Goal: Task Accomplishment & Management: Manage account settings

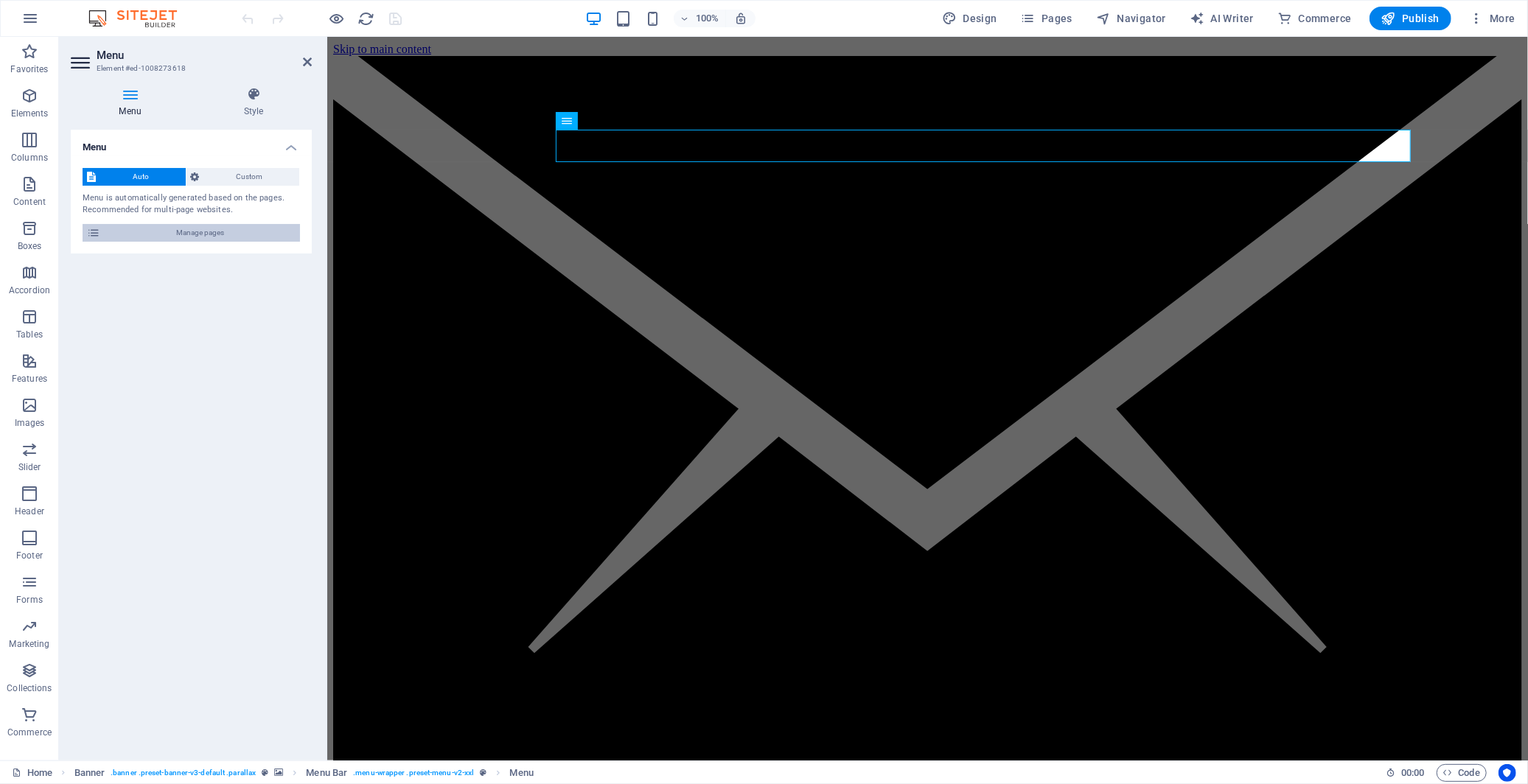
click at [212, 229] on span "Manage pages" at bounding box center [200, 232] width 191 height 18
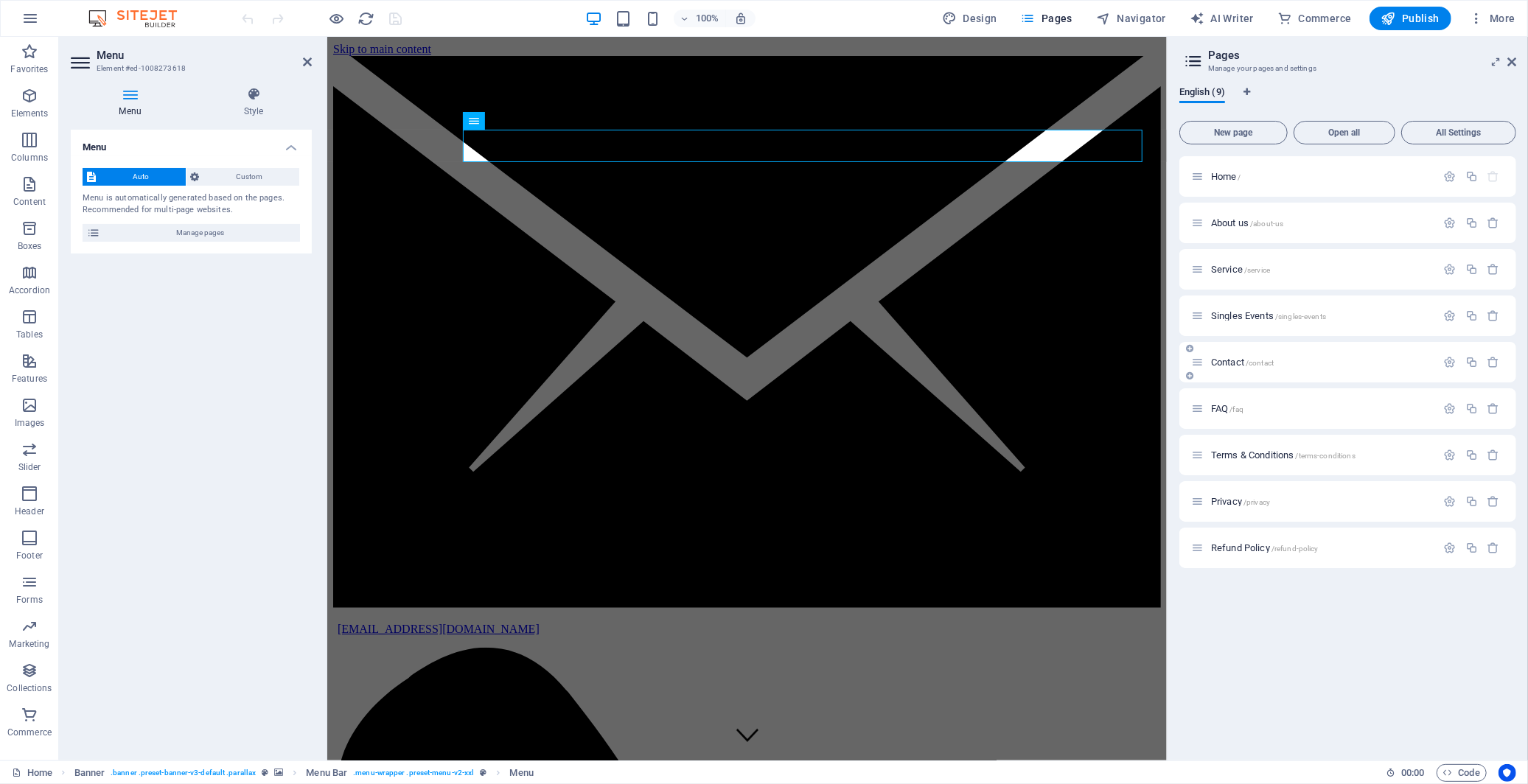
click at [1239, 360] on span "Contact /contact" at bounding box center [1242, 362] width 62 height 11
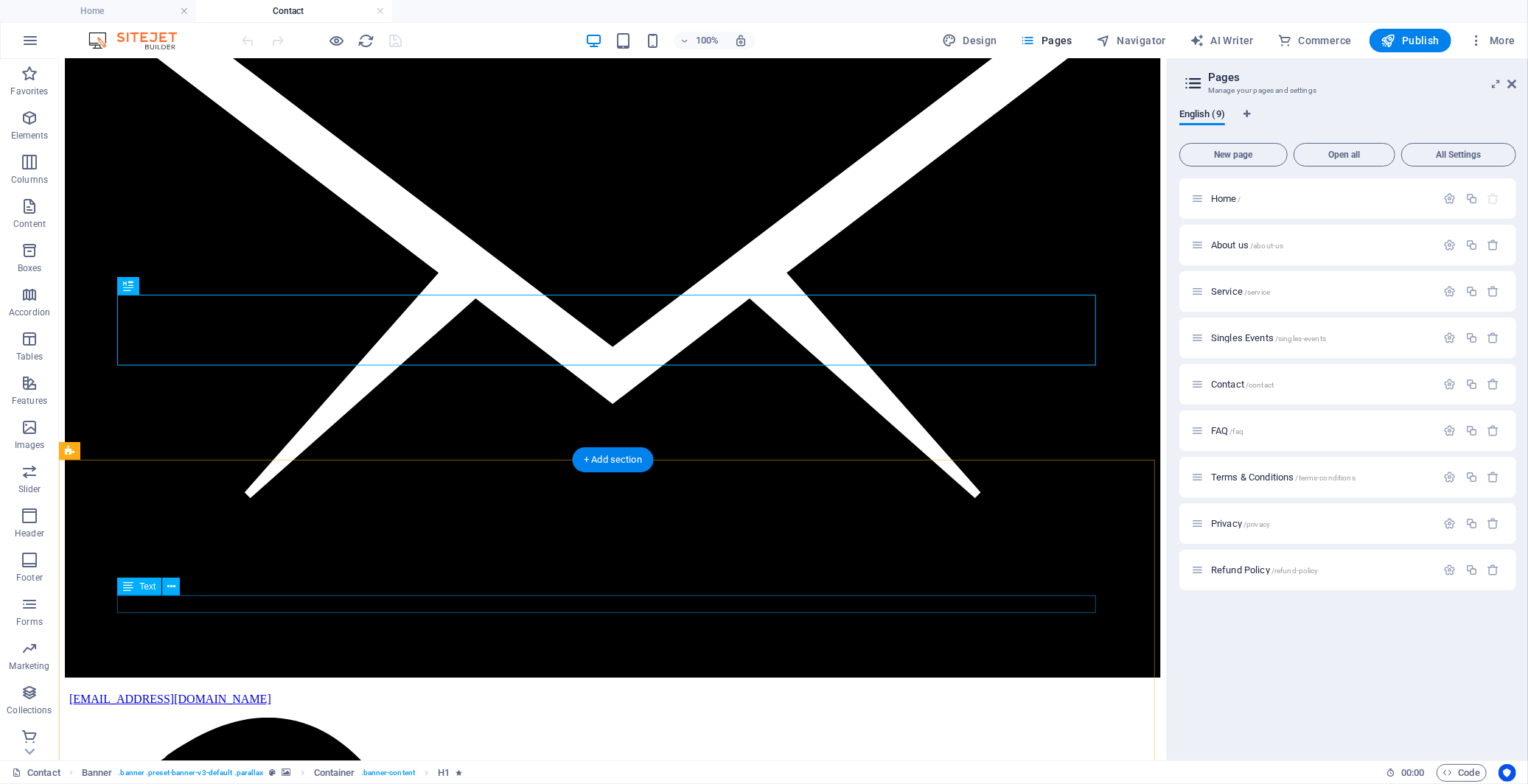
scroll to position [164, 0]
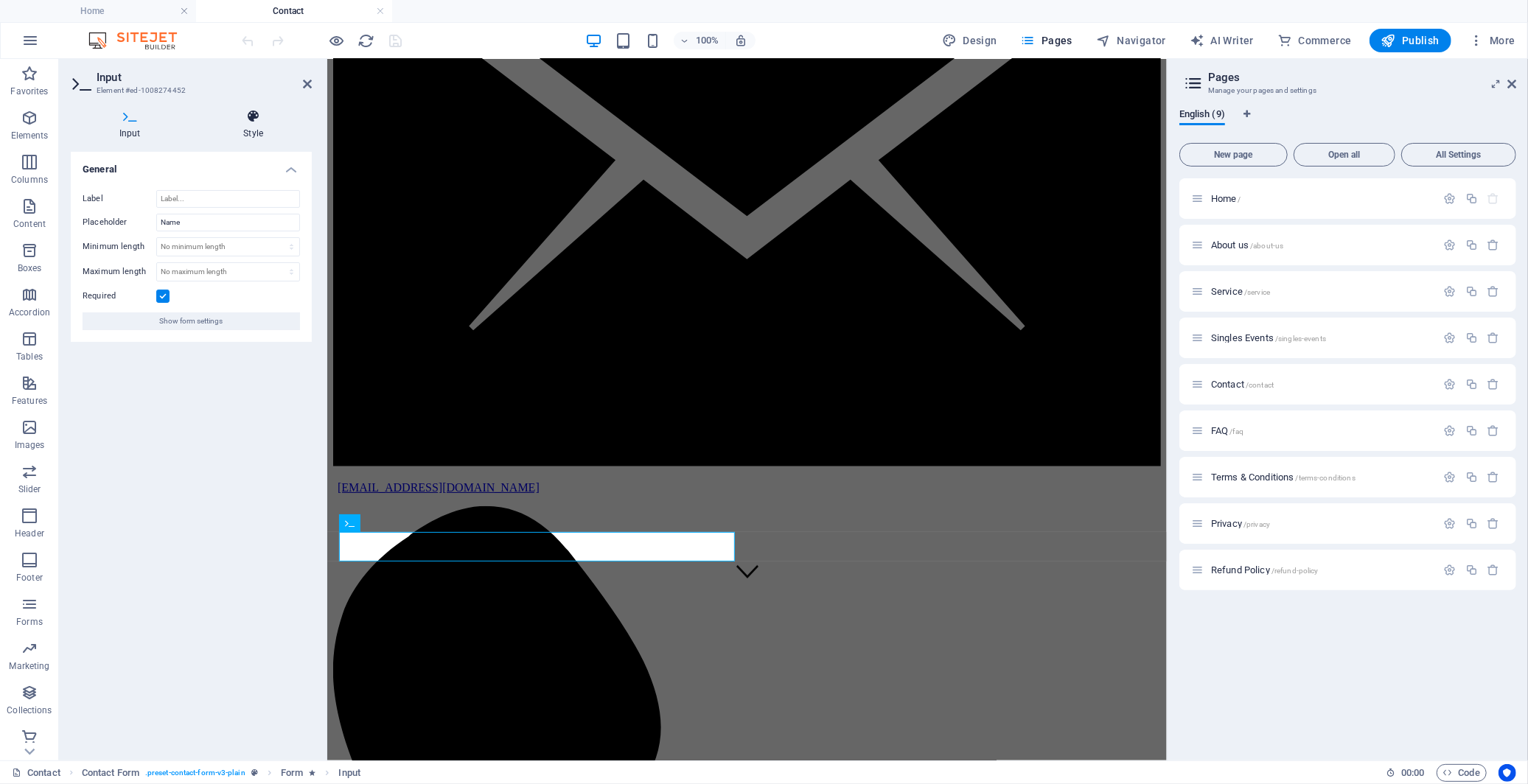
click at [259, 127] on h4 "Style" at bounding box center [254, 125] width 117 height 31
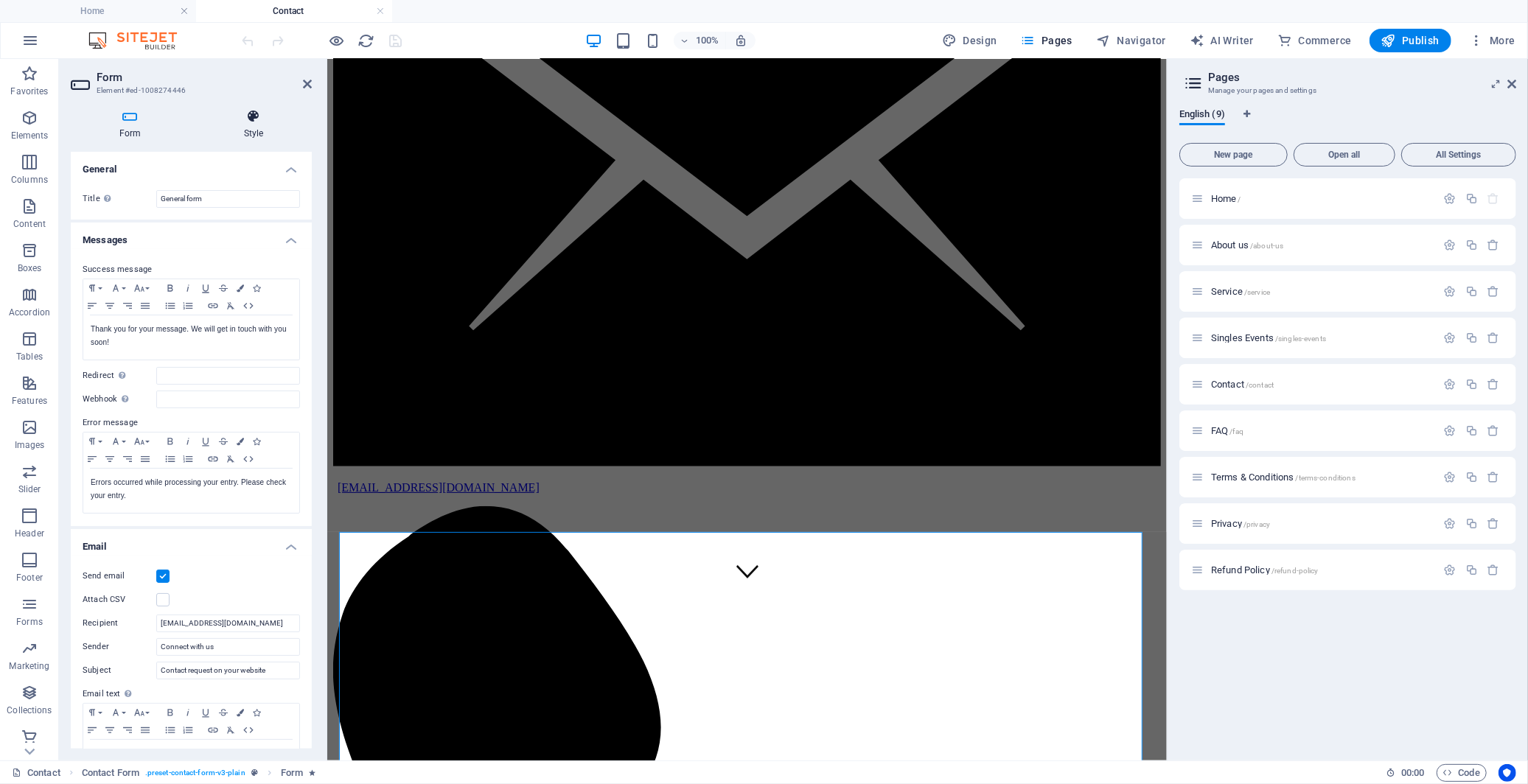
click at [258, 122] on icon at bounding box center [253, 116] width 116 height 15
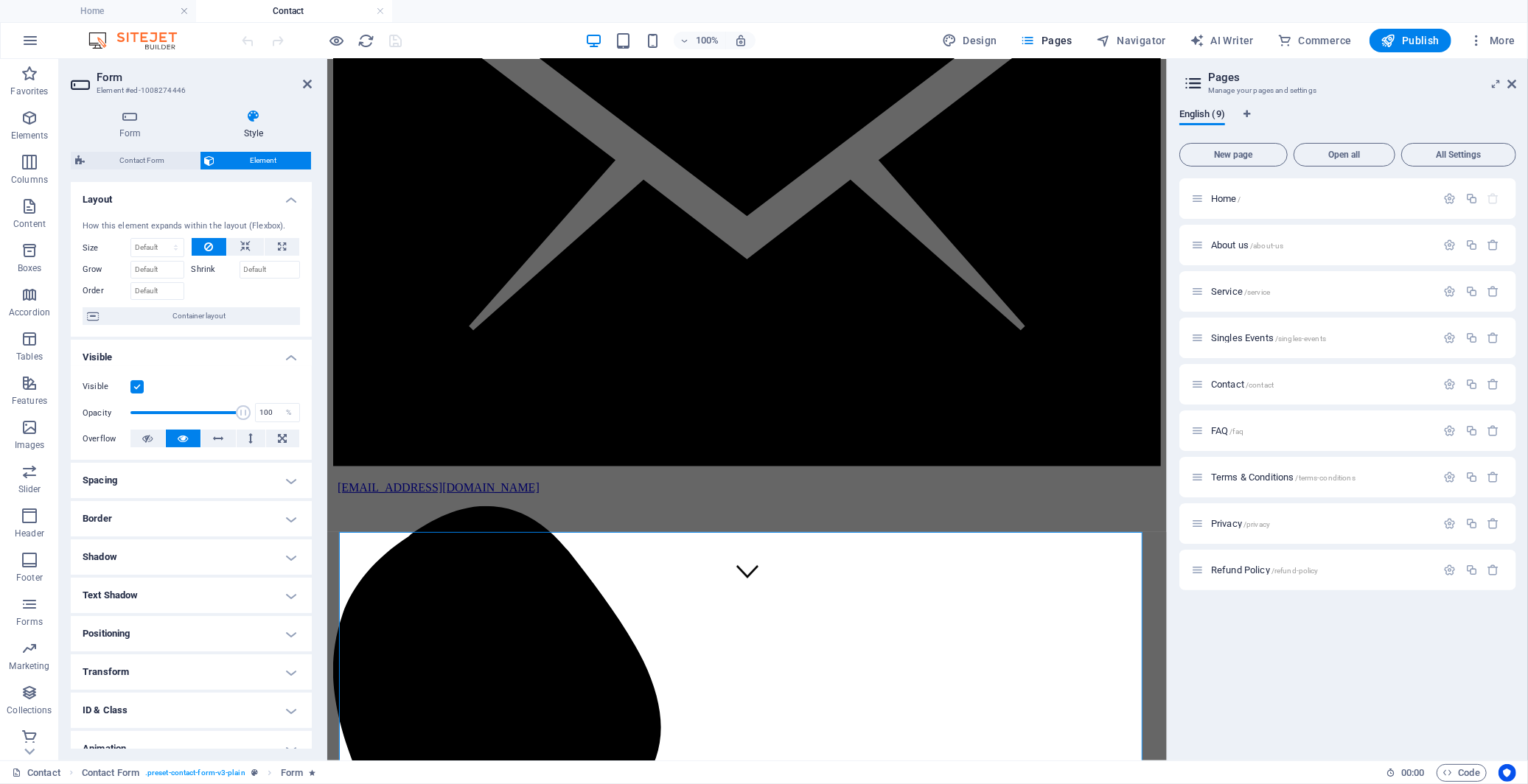
scroll to position [55, 0]
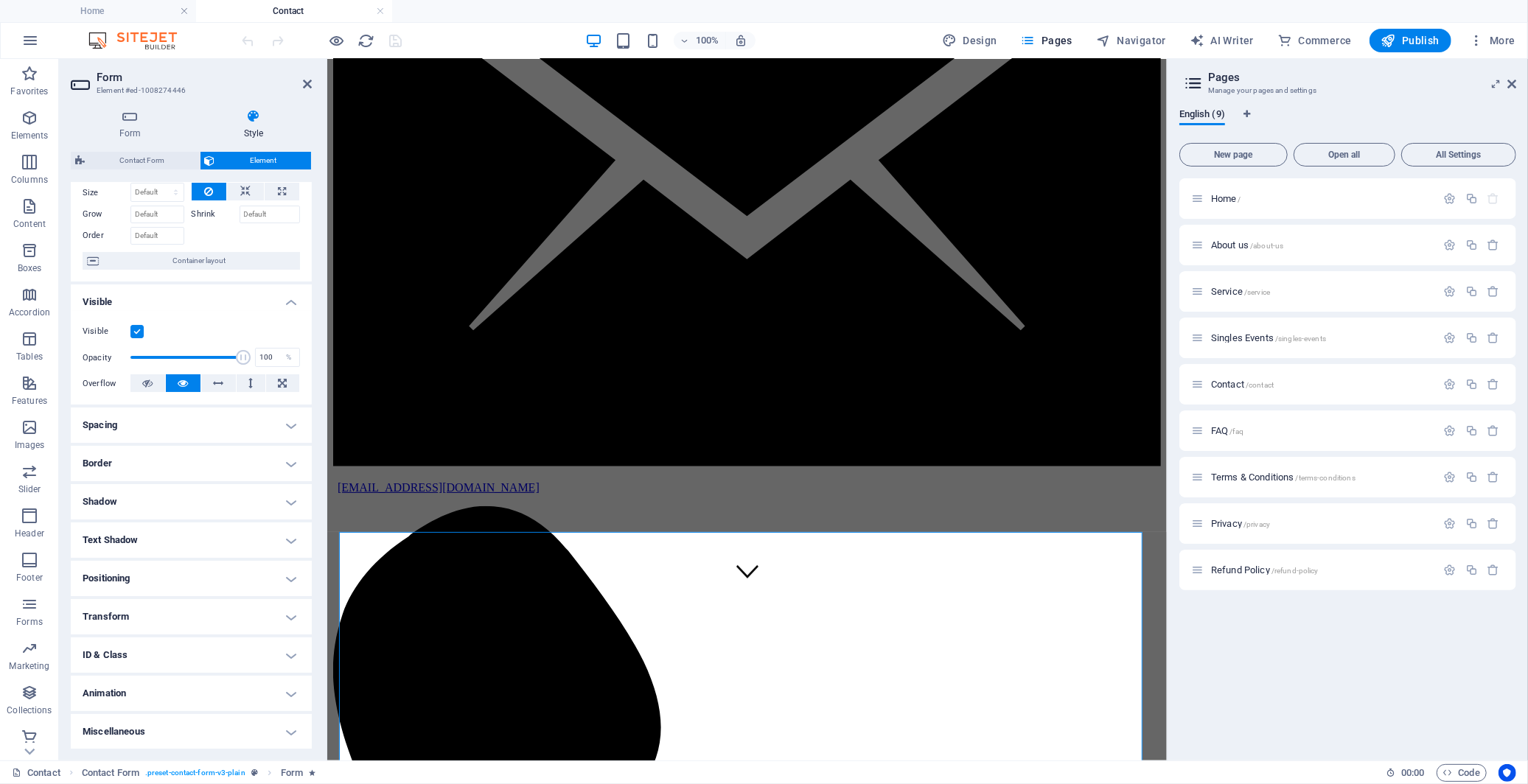
click at [288, 540] on h4 "Text Shadow" at bounding box center [191, 540] width 241 height 35
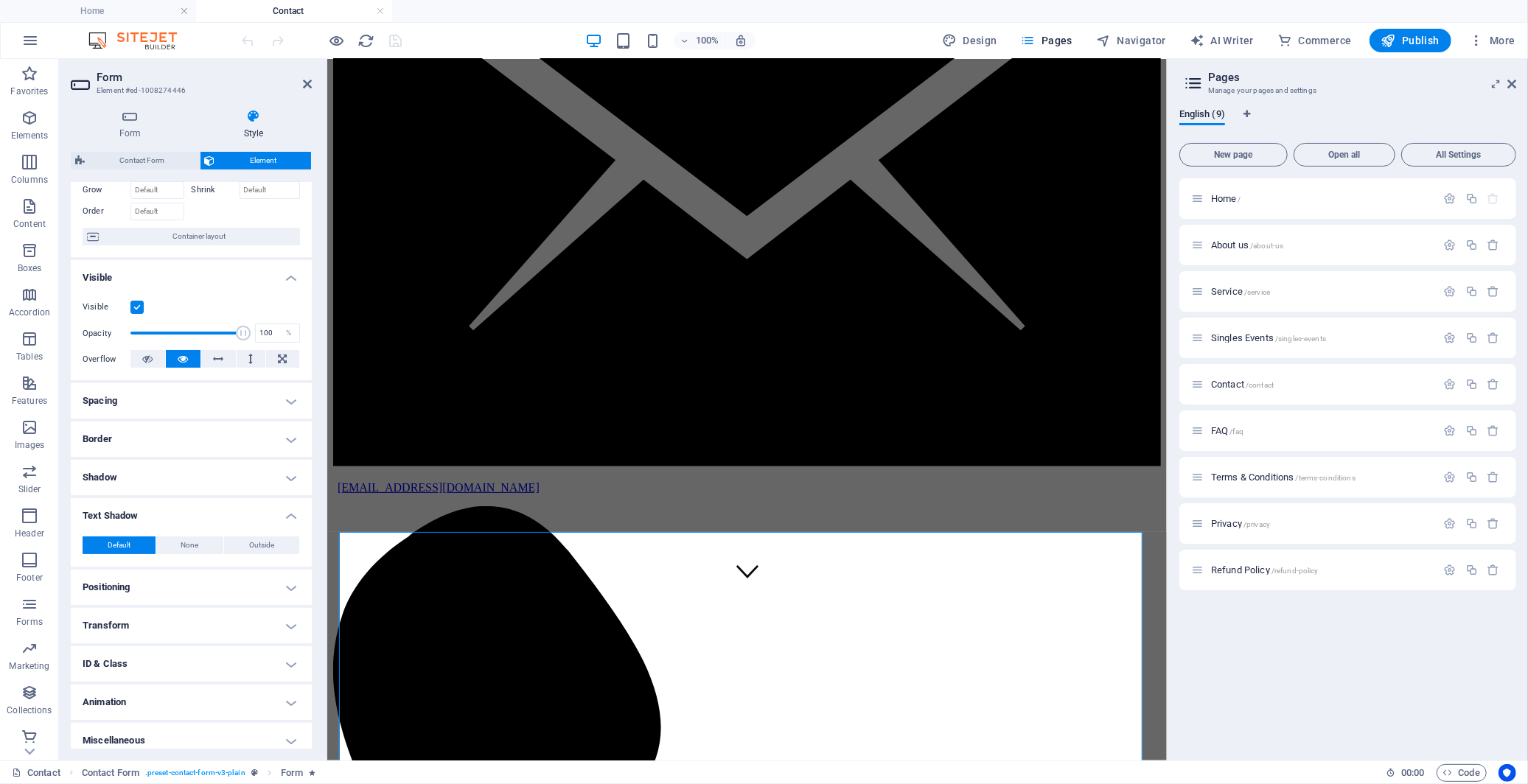
scroll to position [88, 0]
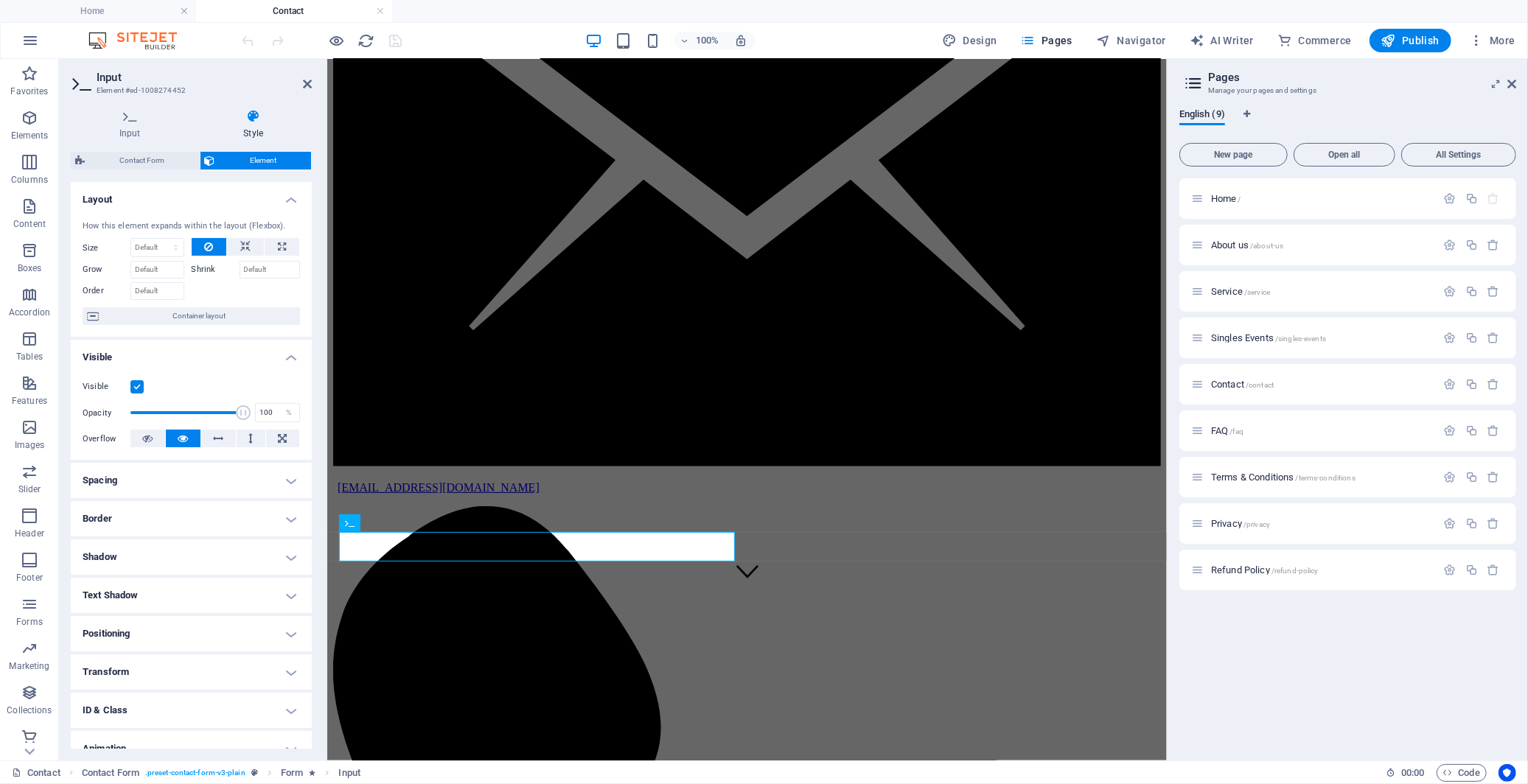
click at [131, 171] on div "Contact Form Element Layout How this element expands within the layout (Flexbox…" at bounding box center [191, 450] width 241 height 596
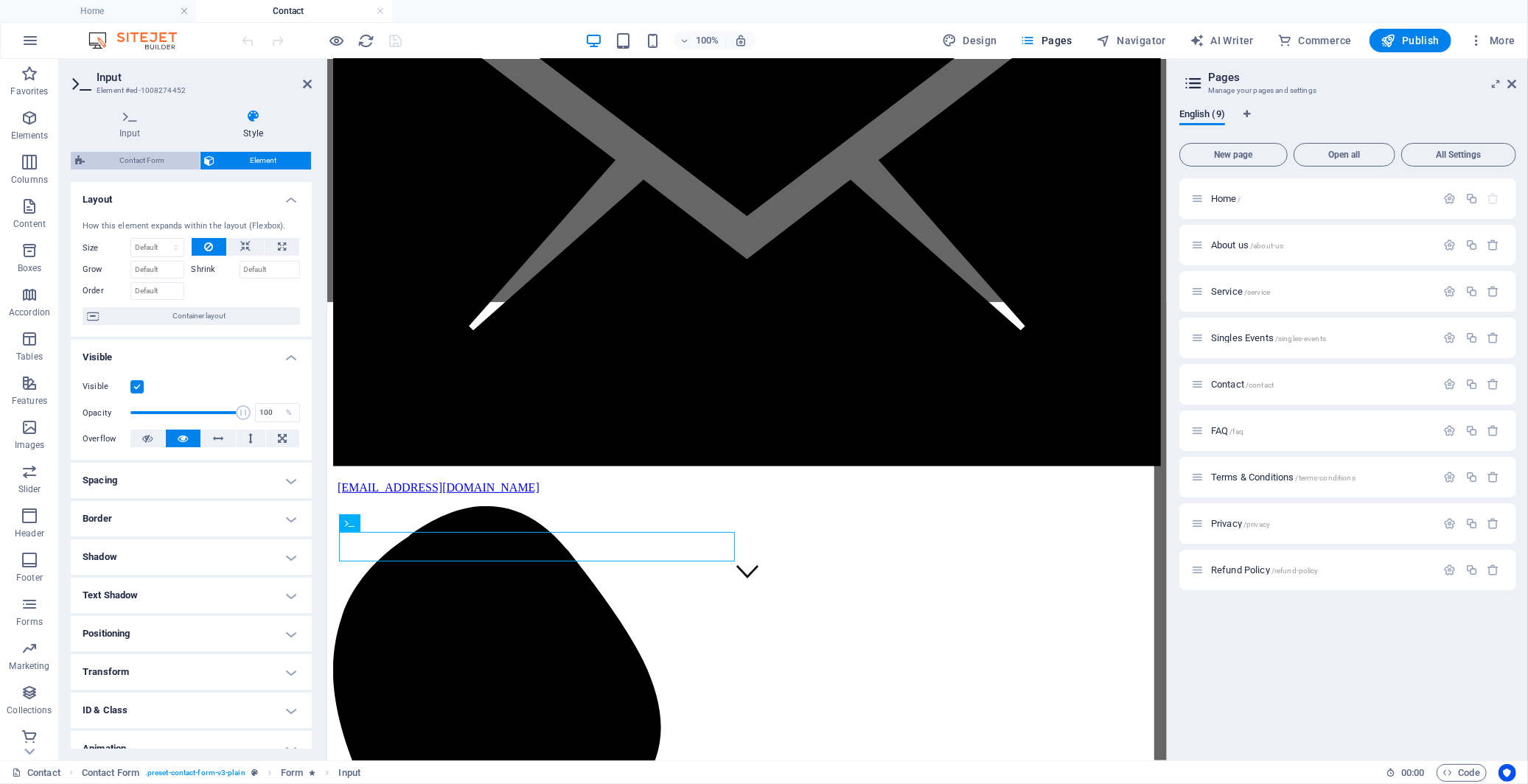
click at [138, 154] on span "Contact Form" at bounding box center [142, 160] width 106 height 18
select select "rem"
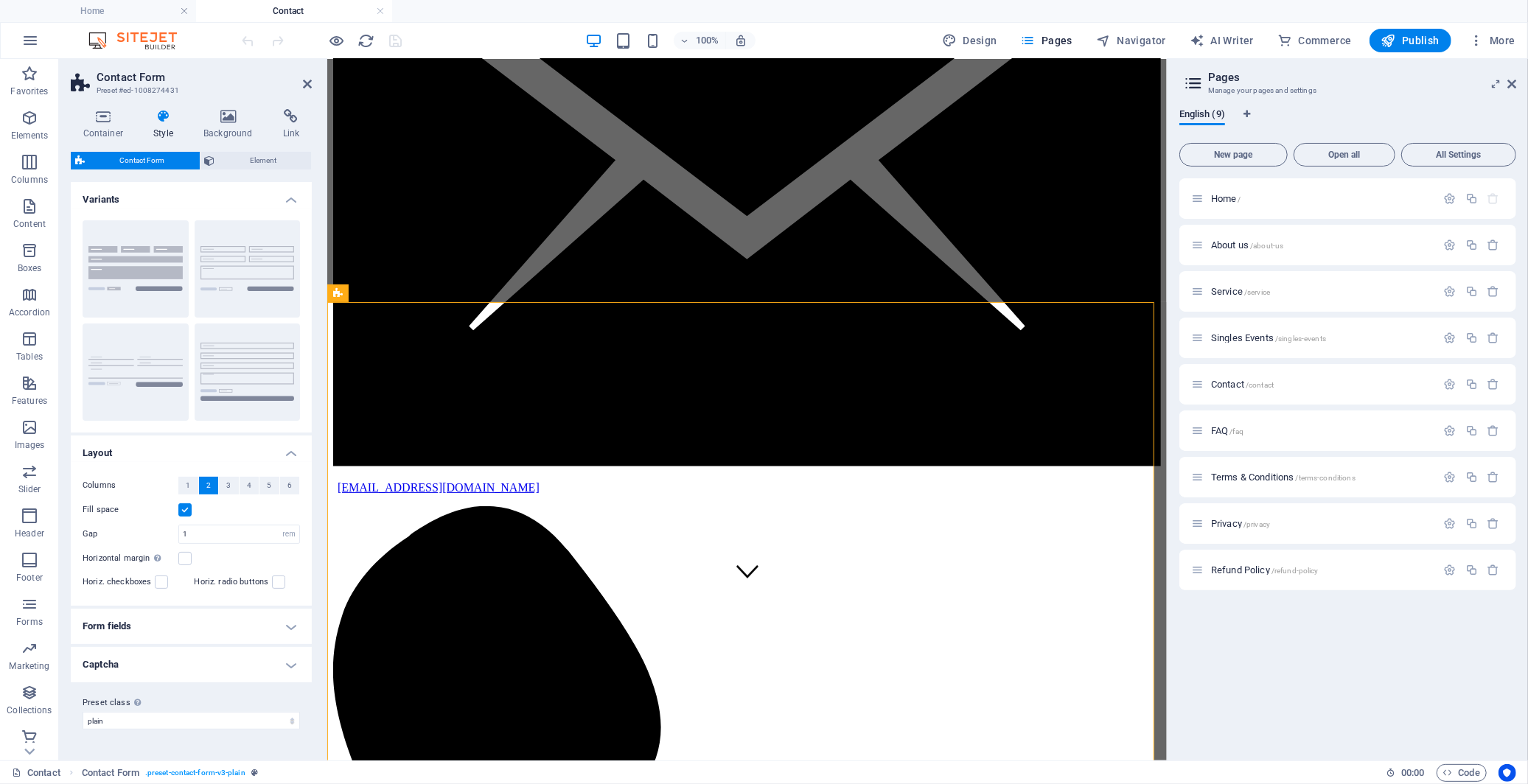
click at [258, 622] on h4 "Form fields" at bounding box center [191, 626] width 241 height 35
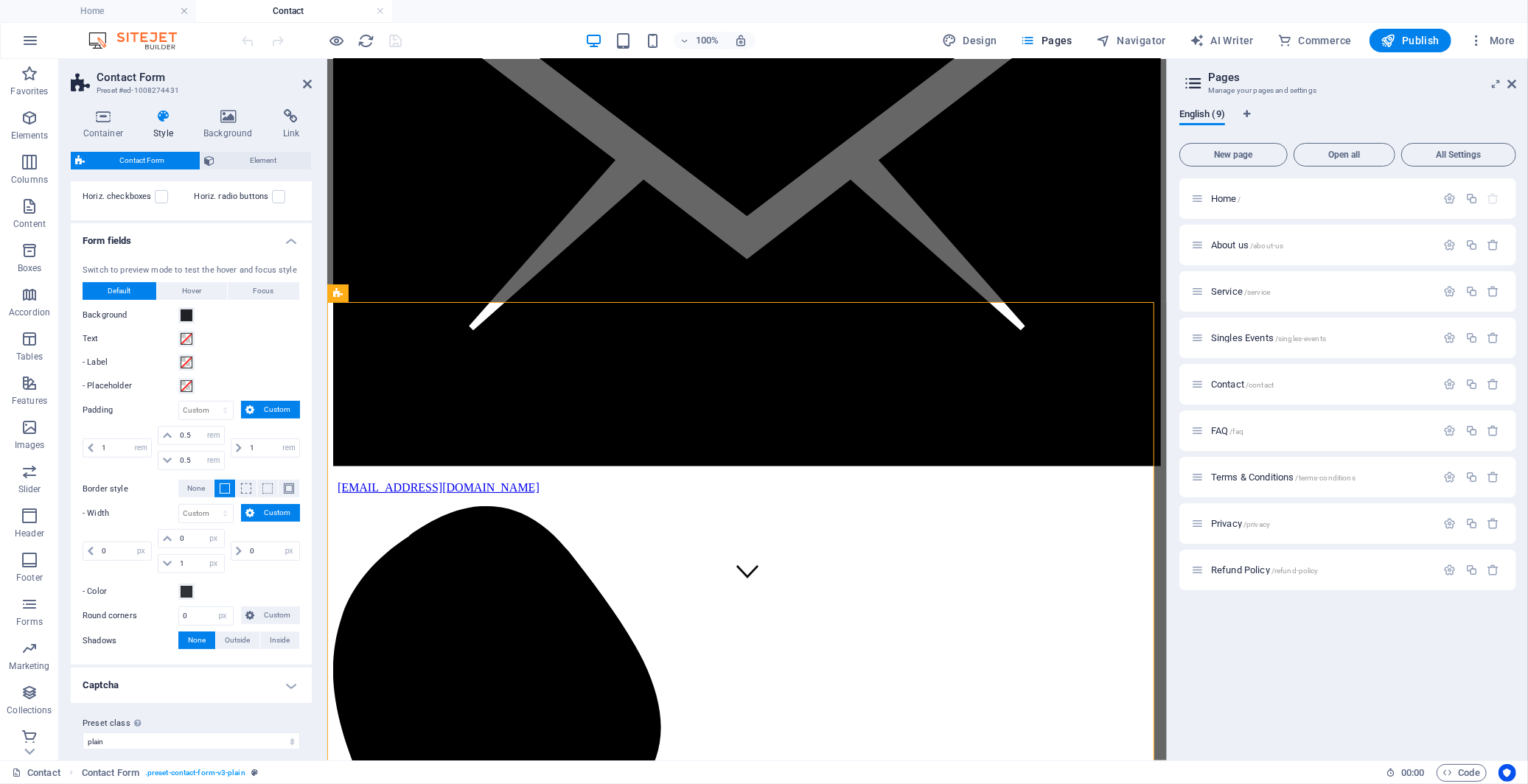
scroll to position [398, 0]
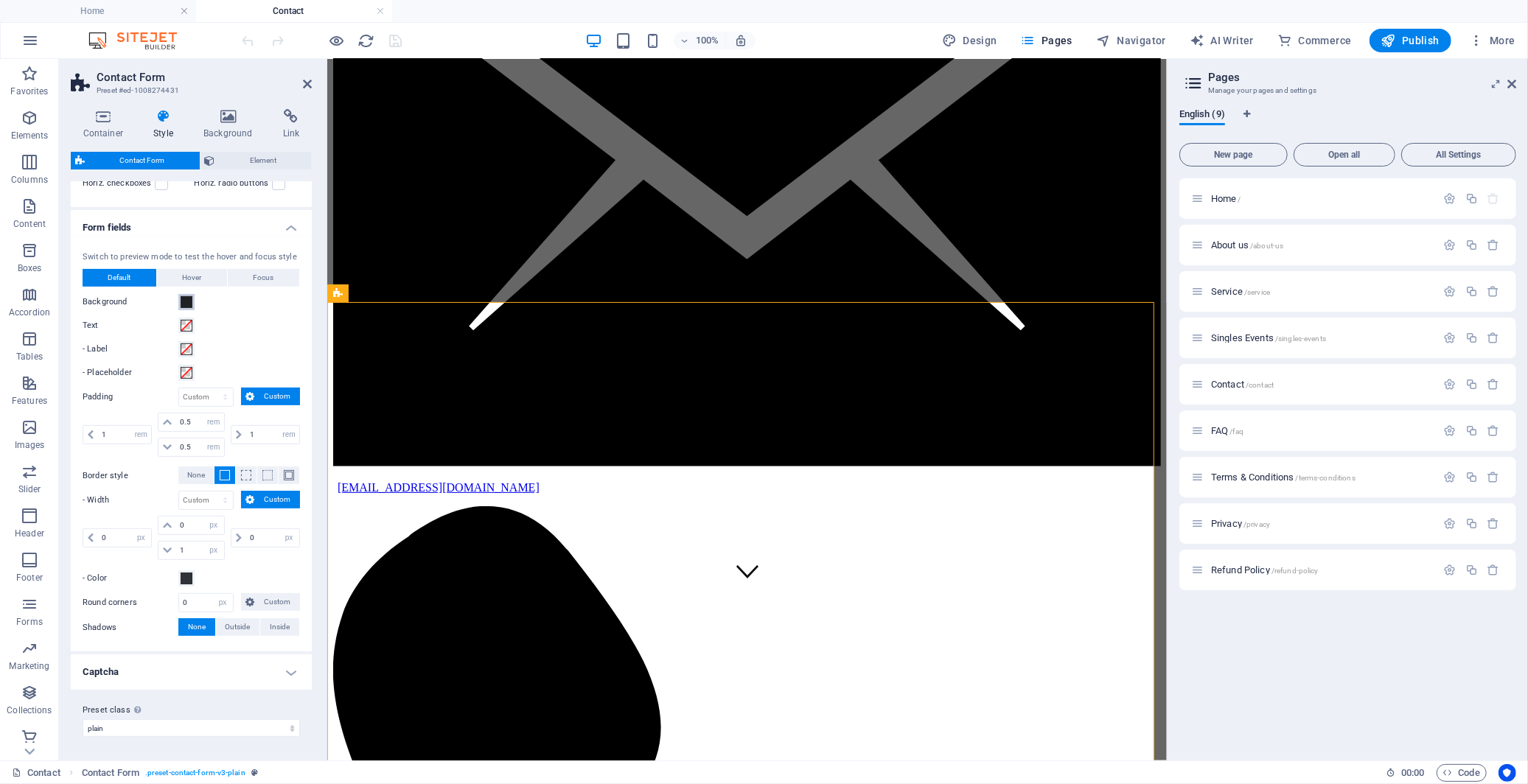
click at [186, 301] on span at bounding box center [186, 301] width 12 height 12
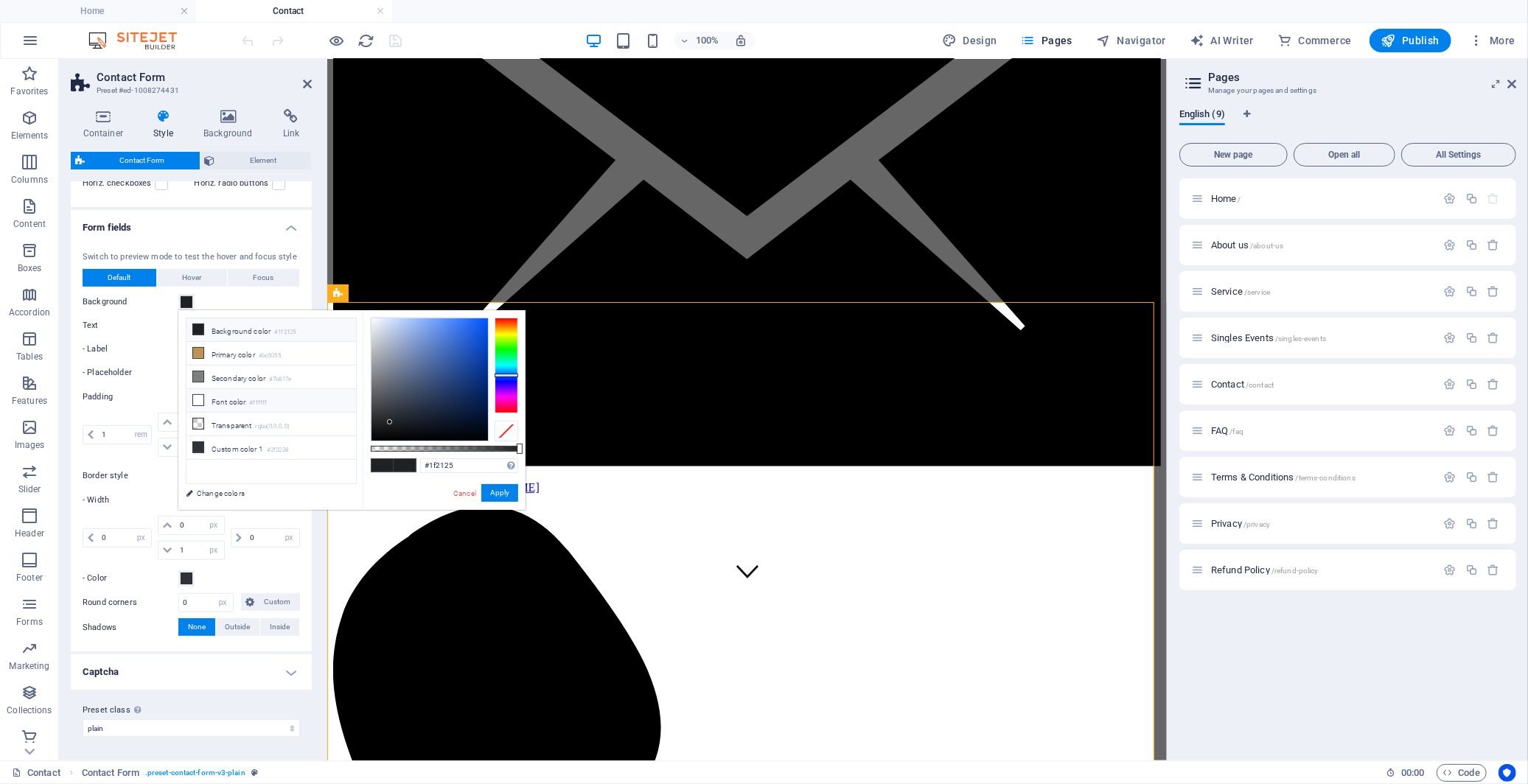
click at [197, 403] on icon at bounding box center [198, 400] width 10 height 10
type input "#ffffff"
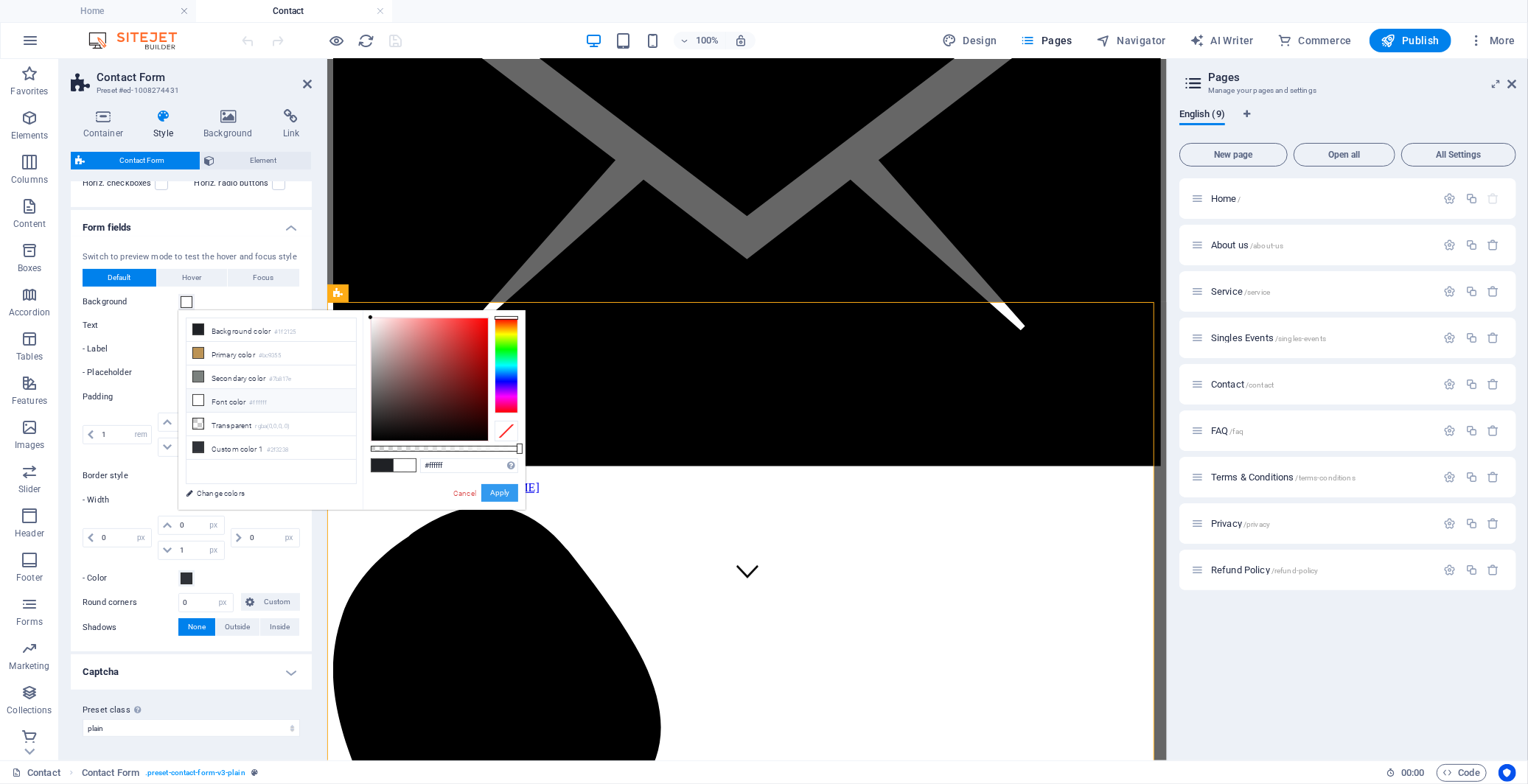
click at [501, 490] on button "Apply" at bounding box center [500, 493] width 37 height 18
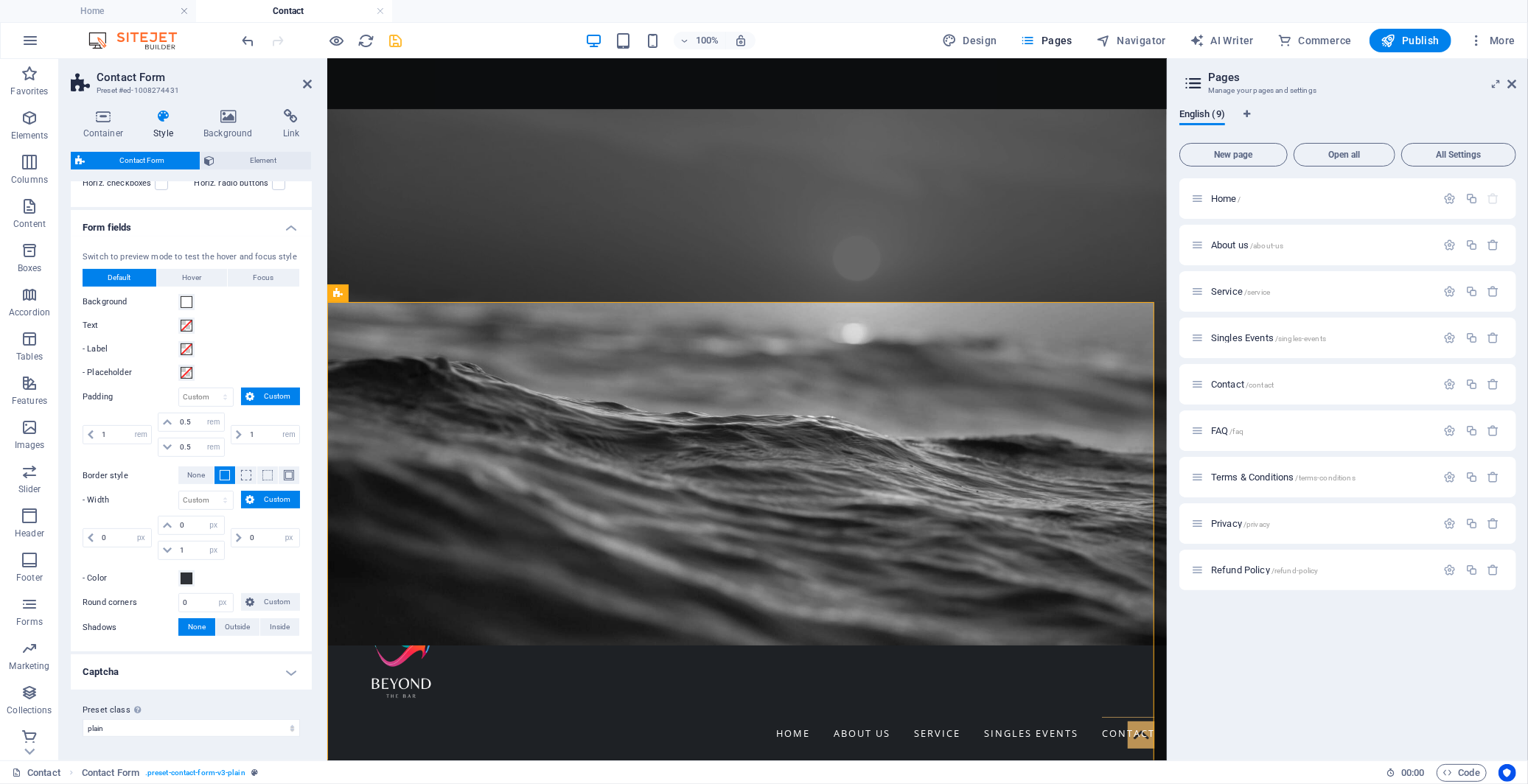
click at [394, 39] on icon "save" at bounding box center [396, 41] width 17 height 17
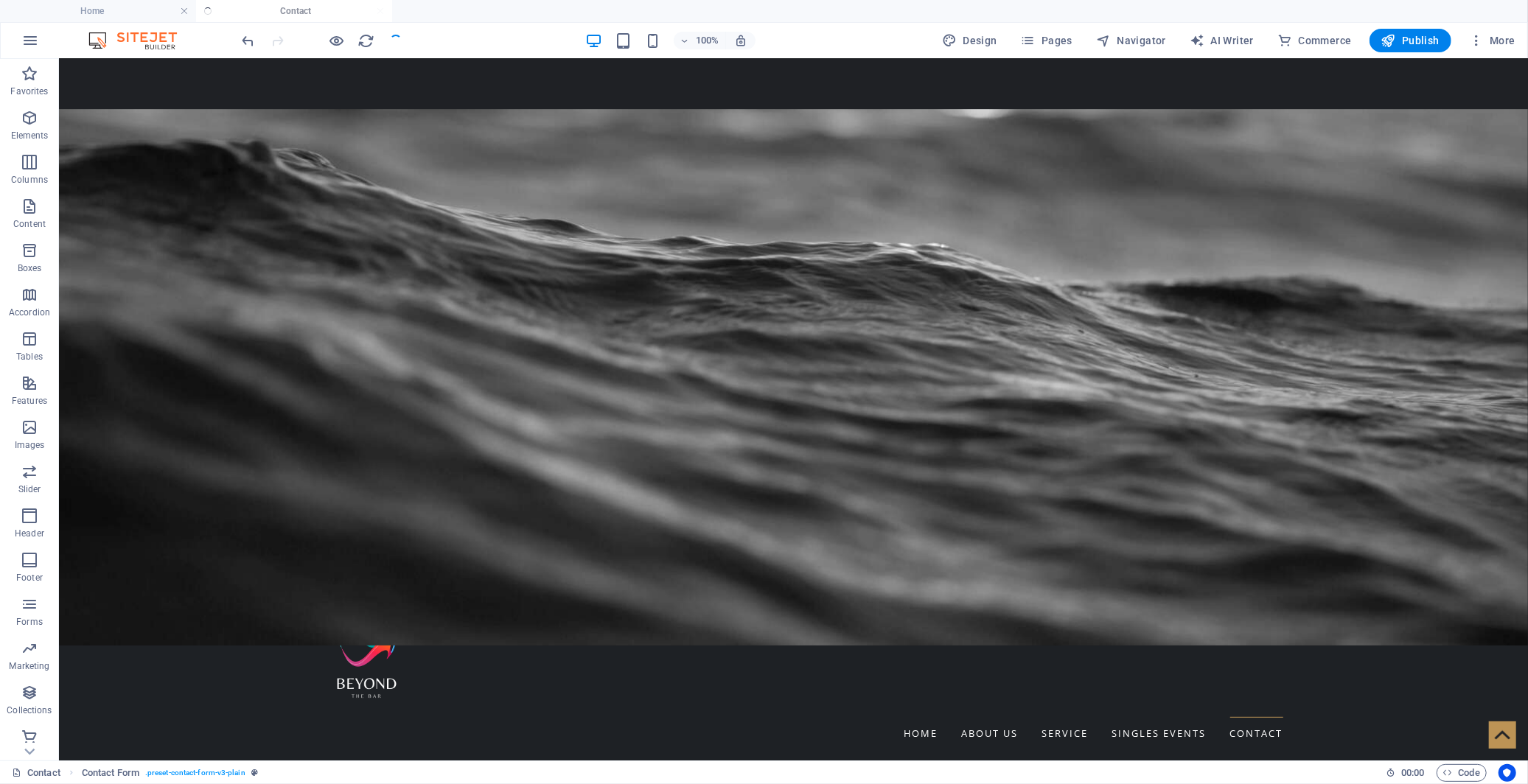
checkbox input "false"
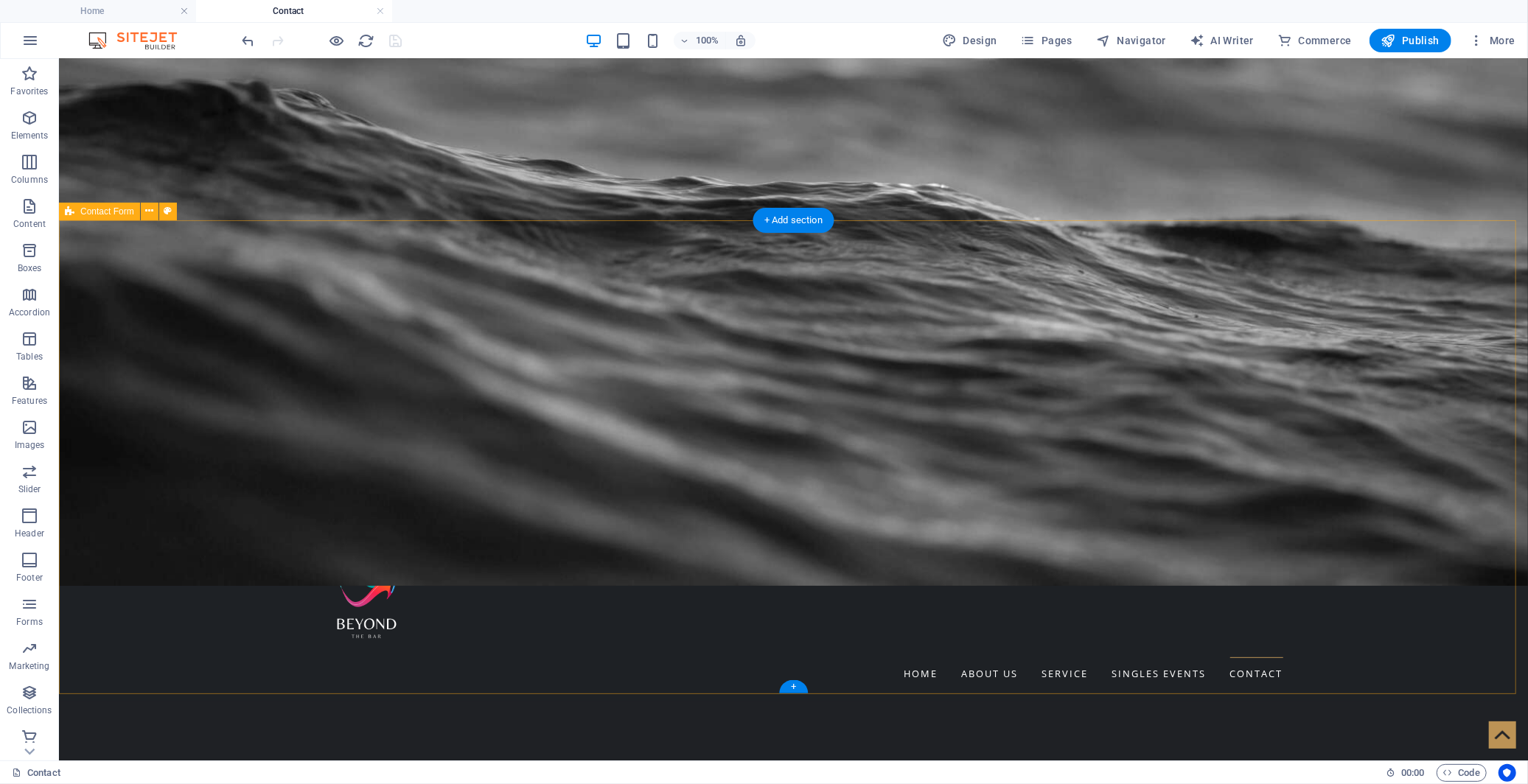
scroll to position [245, 0]
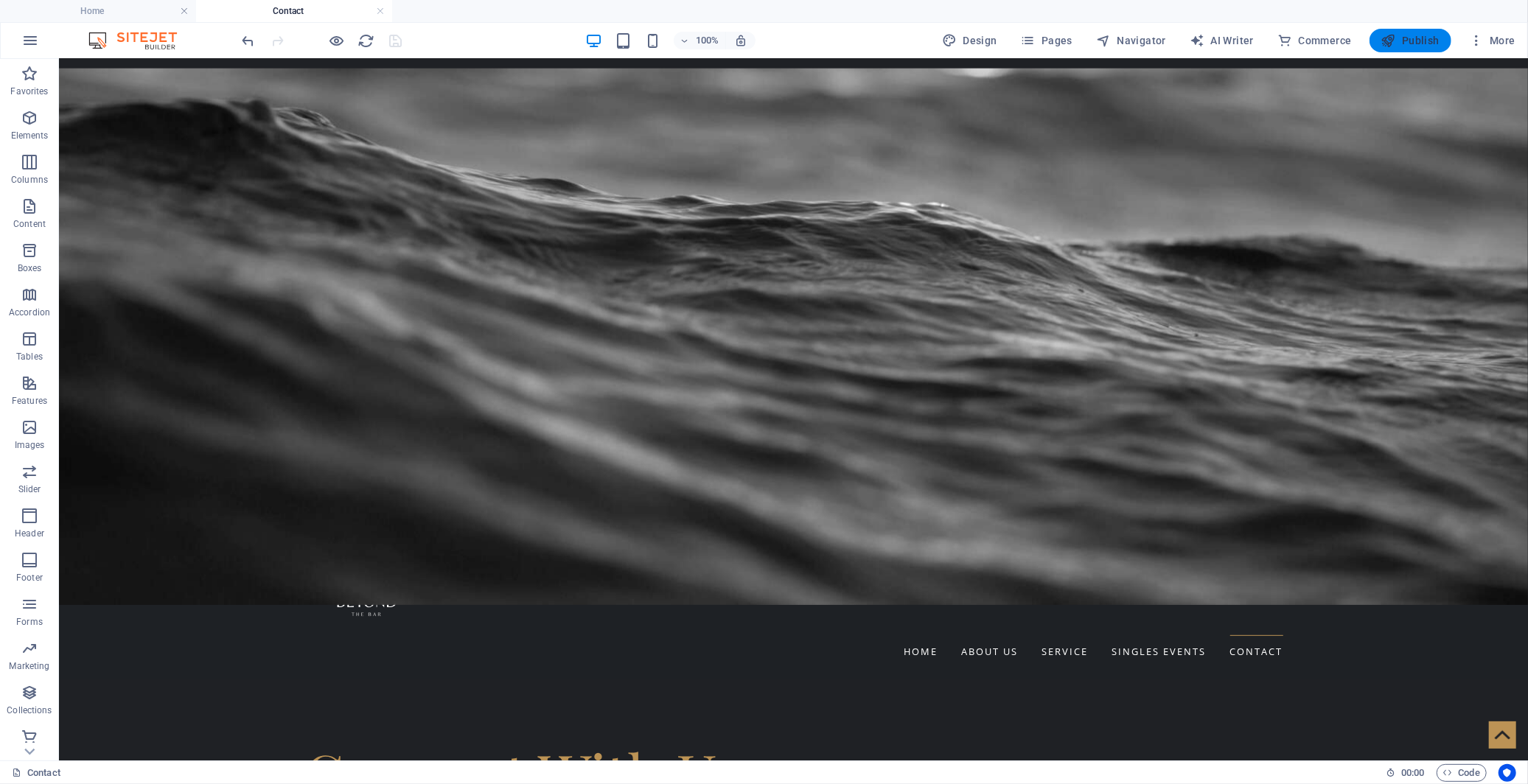
click at [1374, 38] on span "Publish" at bounding box center [1410, 40] width 58 height 15
